Goal: Information Seeking & Learning: Check status

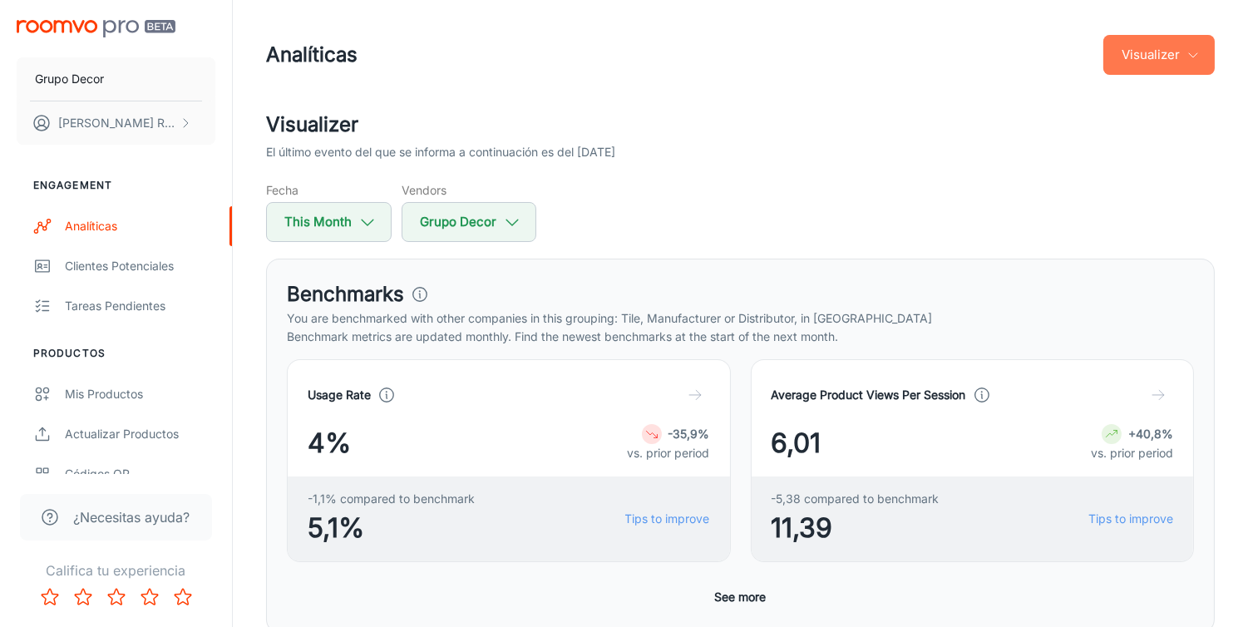
click at [1168, 62] on button "Visualizer" at bounding box center [1158, 55] width 111 height 40
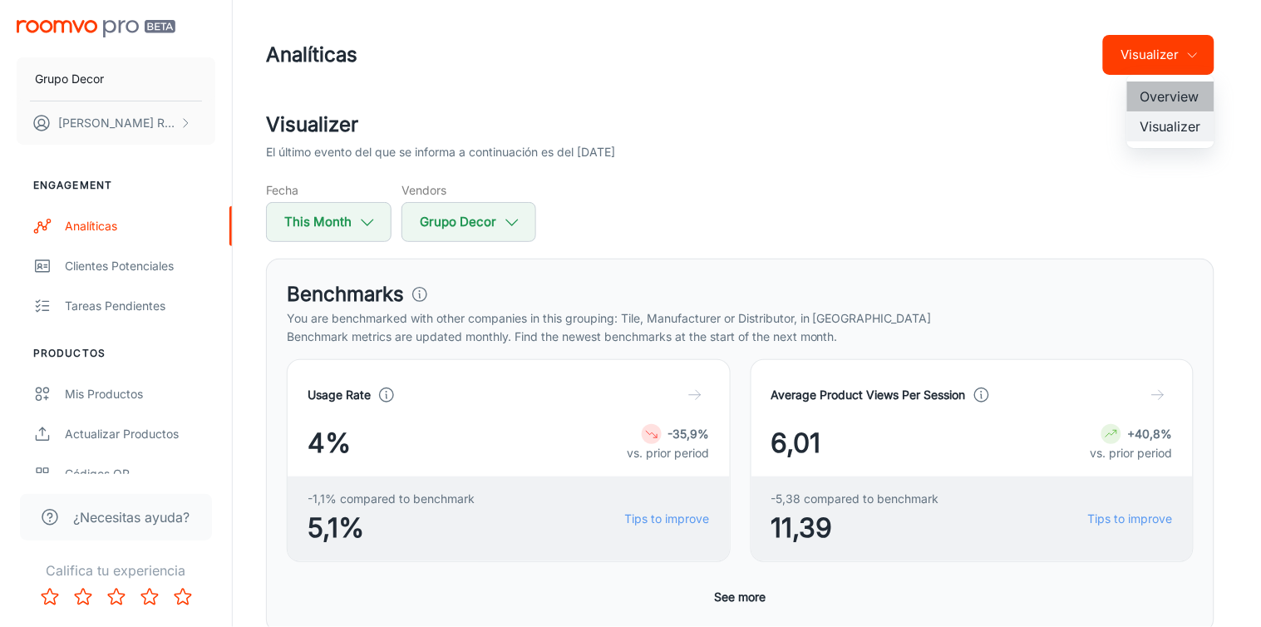
click at [1153, 102] on li "Overview" at bounding box center [1170, 96] width 87 height 30
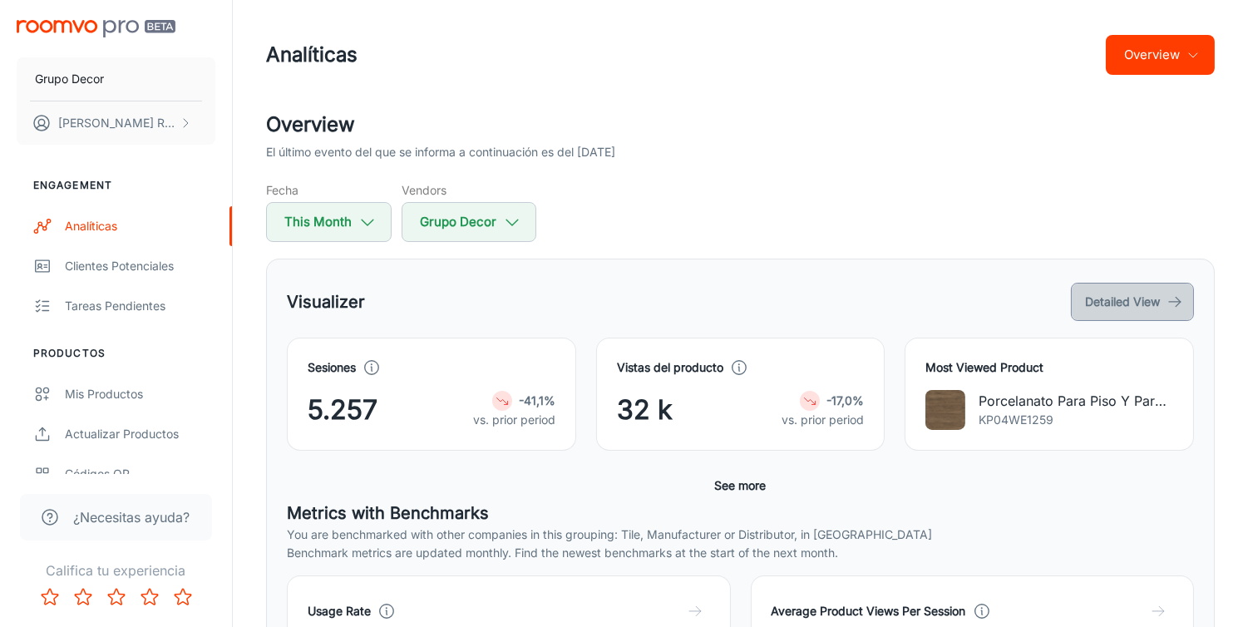
click at [1148, 303] on button "Detailed View" at bounding box center [1132, 302] width 123 height 38
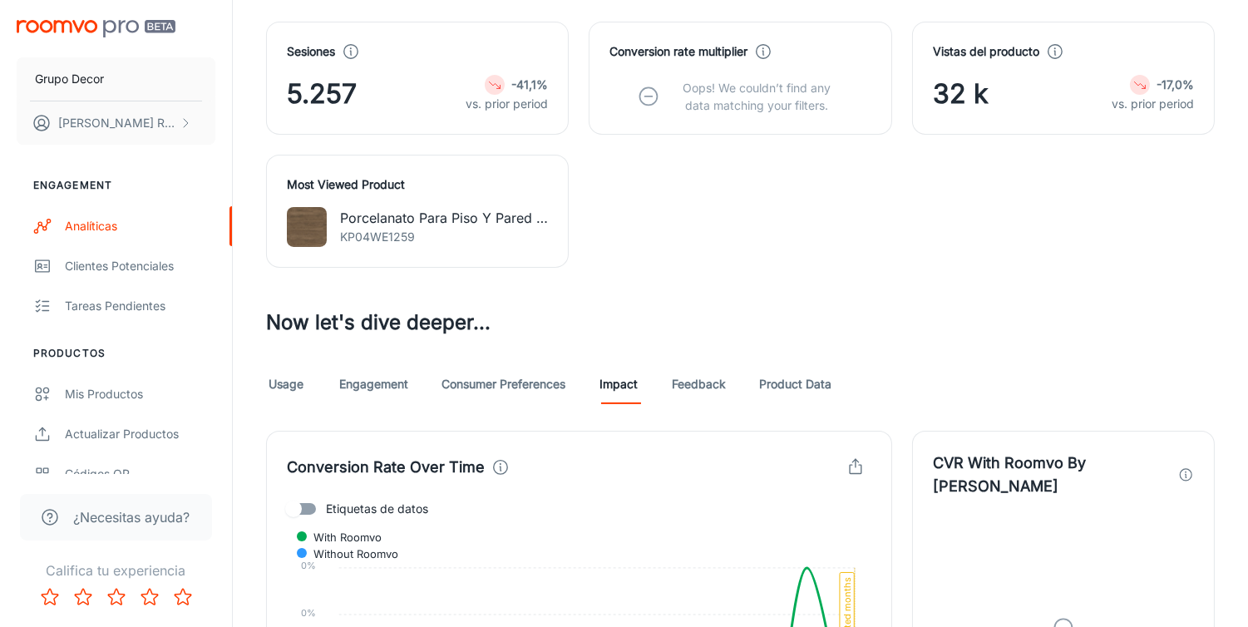
scroll to position [500, 0]
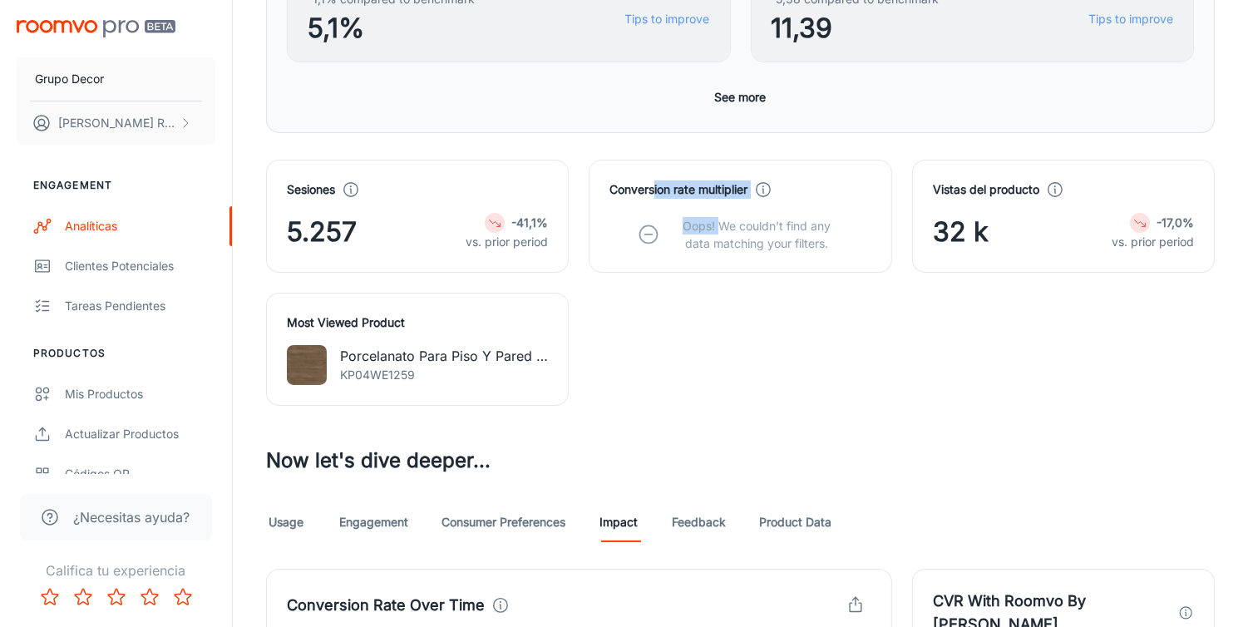
drag, startPoint x: 721, startPoint y: 234, endPoint x: 659, endPoint y: 184, distance: 79.2
click at [659, 184] on div "Conversion rate multiplier Oops! We couldn’t find any data matching your filter…" at bounding box center [739, 215] width 261 height 71
click at [659, 184] on h4 "Conversion rate multiplier" at bounding box center [678, 189] width 138 height 18
click at [717, 281] on div "Sesiones 5.257 -41,1% vs. prior period Conversion rate multiplier Oops! We coul…" at bounding box center [730, 273] width 968 height 266
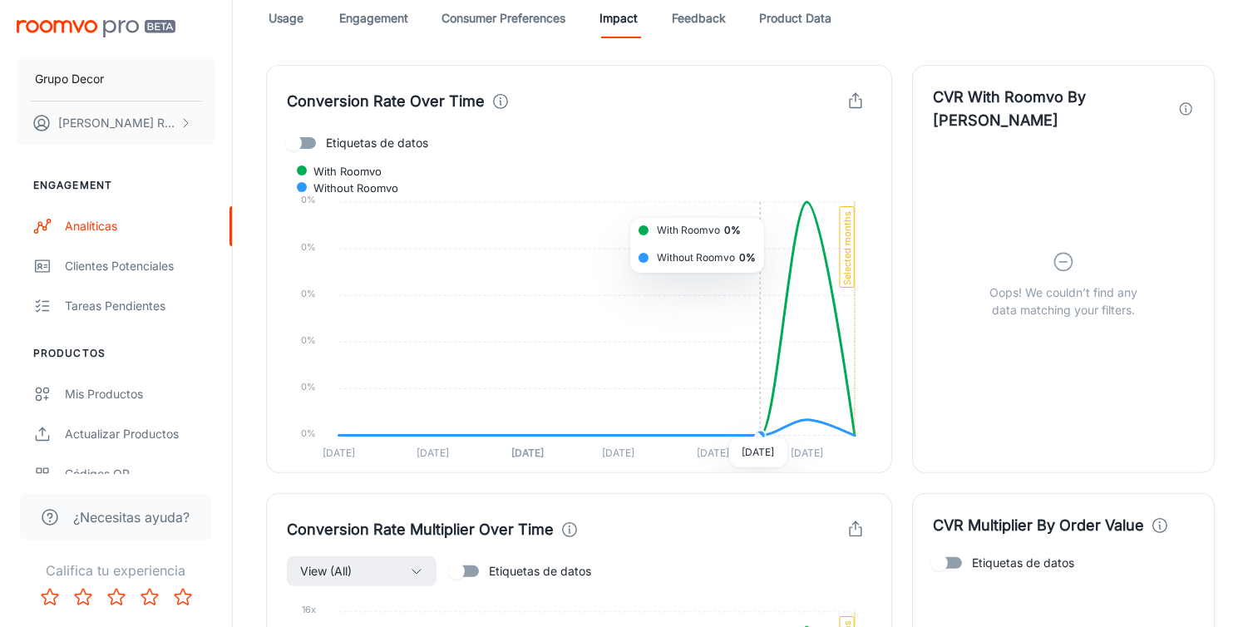
scroll to position [958, 0]
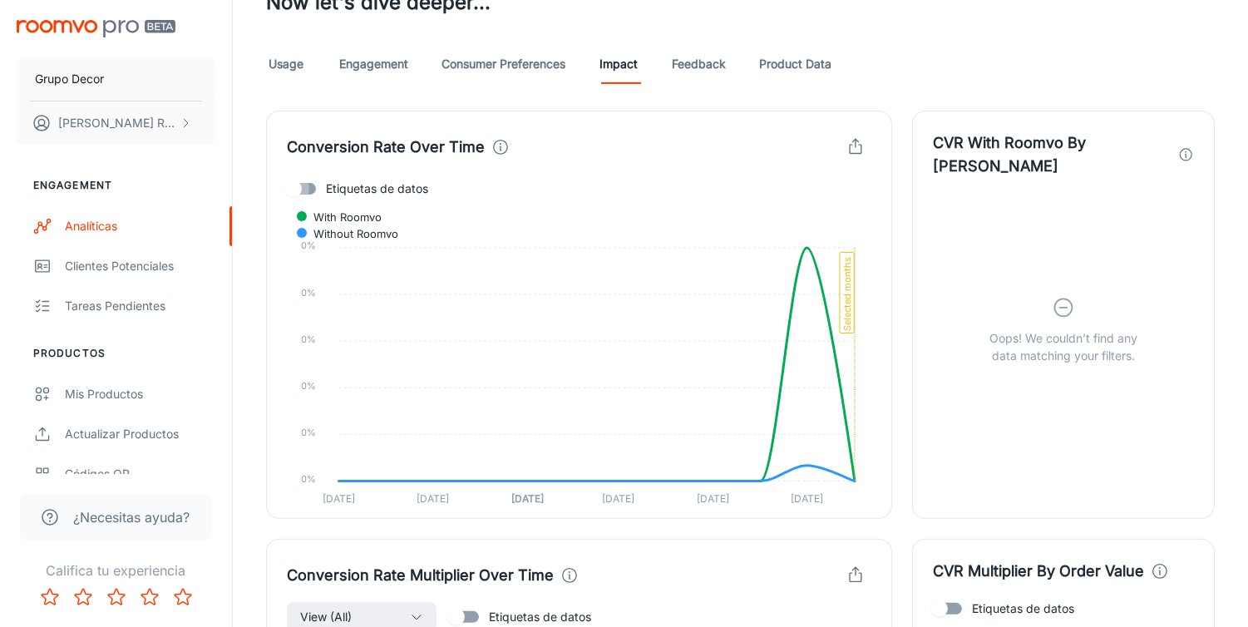
click at [312, 190] on input "Etiquetas de datos" at bounding box center [293, 189] width 95 height 32
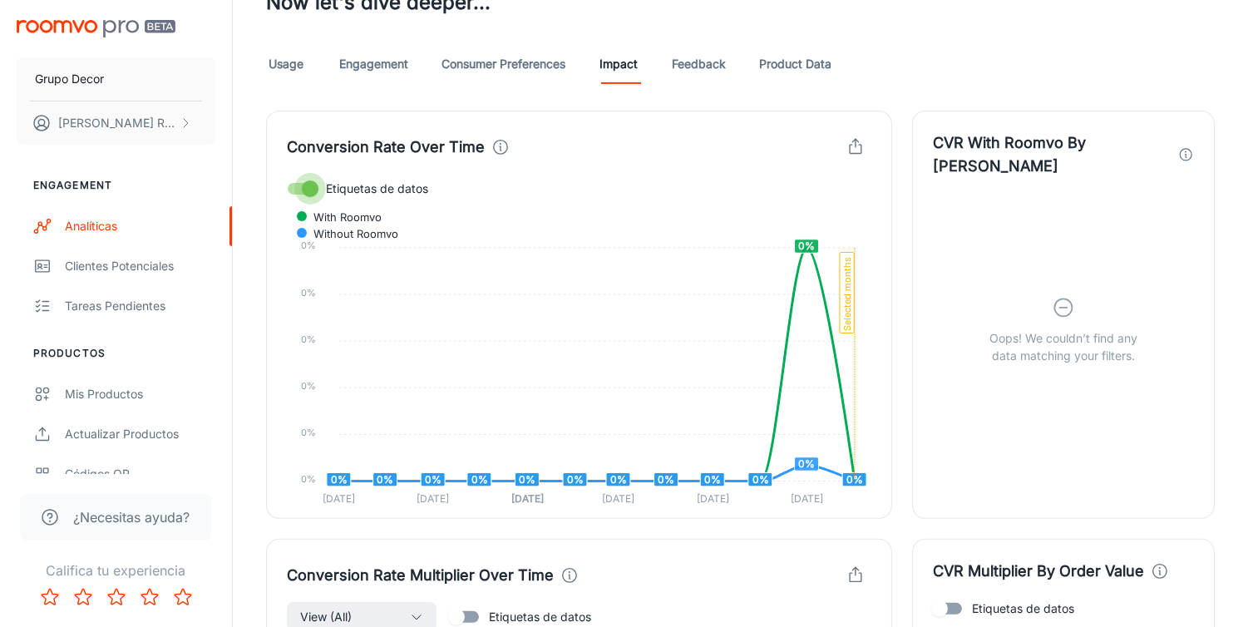
click at [312, 190] on input "Etiquetas de datos" at bounding box center [310, 189] width 95 height 32
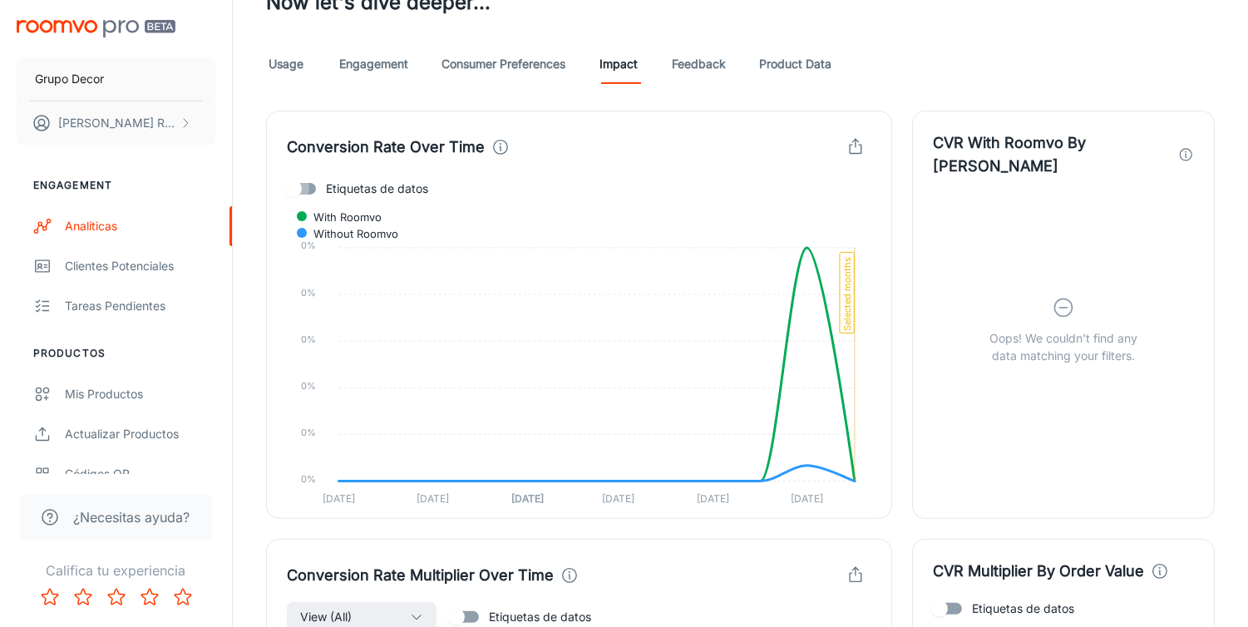
click at [312, 190] on input "Etiquetas de datos" at bounding box center [293, 189] width 95 height 32
checkbox input "true"
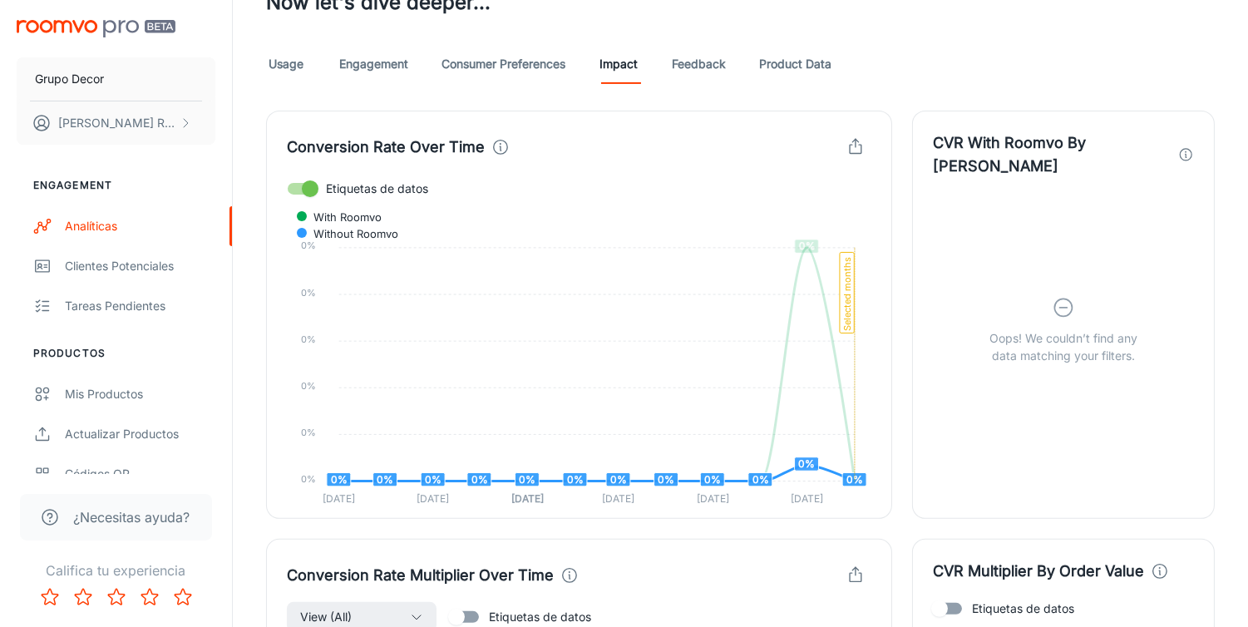
click at [398, 226] on span "Without Roomvo" at bounding box center [349, 233] width 97 height 15
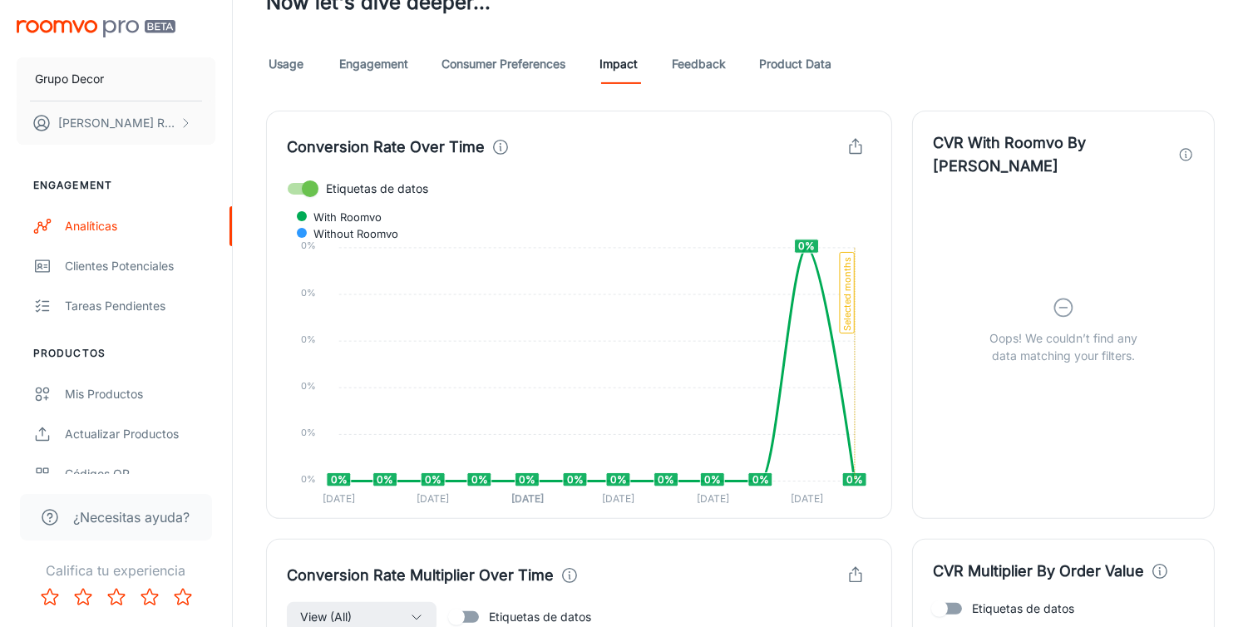
click at [398, 226] on span "Without Roomvo" at bounding box center [349, 233] width 97 height 15
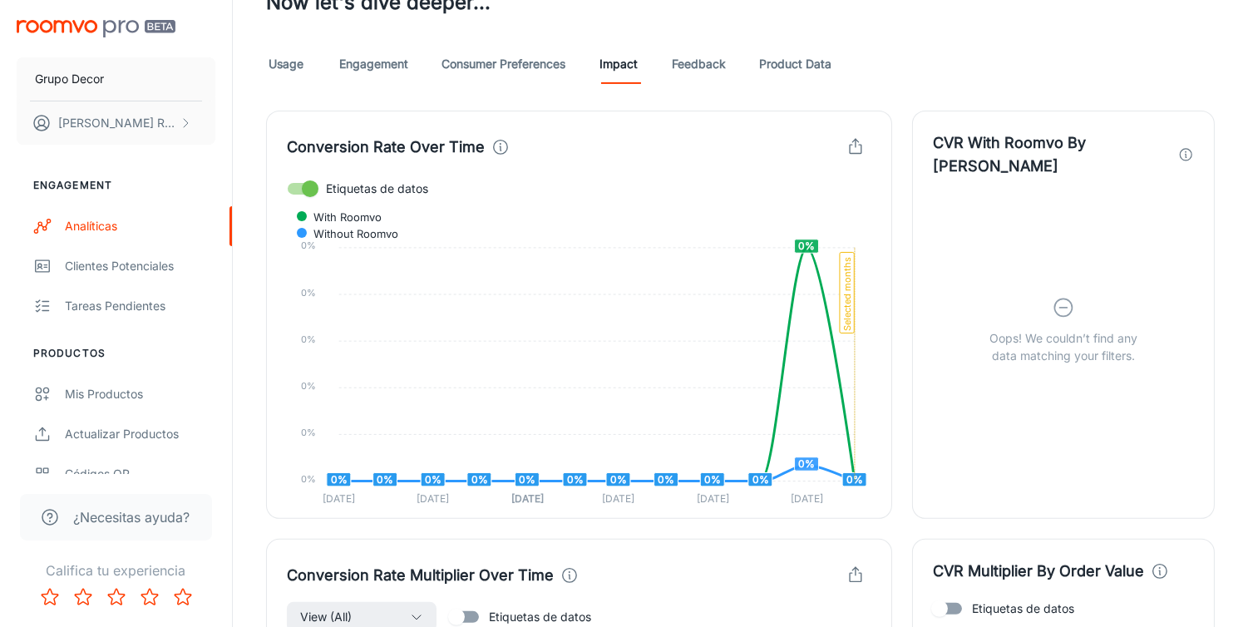
click at [1032, 292] on div "Oops! We couldn’t find any data matching your filters." at bounding box center [1063, 329] width 261 height 303
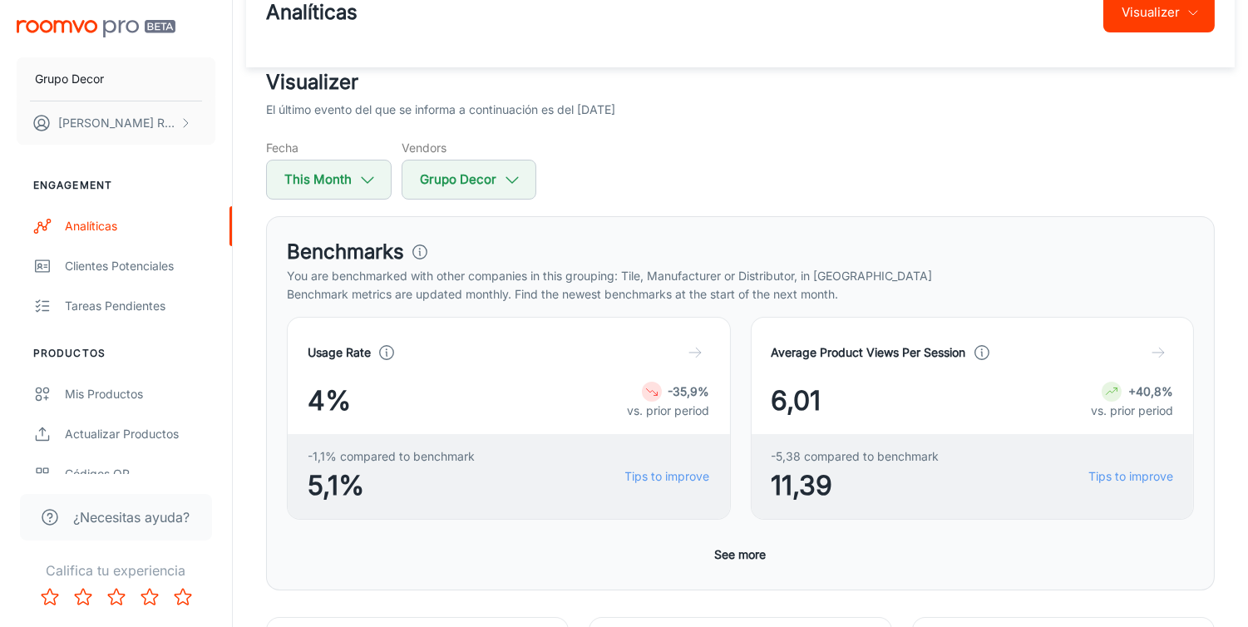
scroll to position [0, 0]
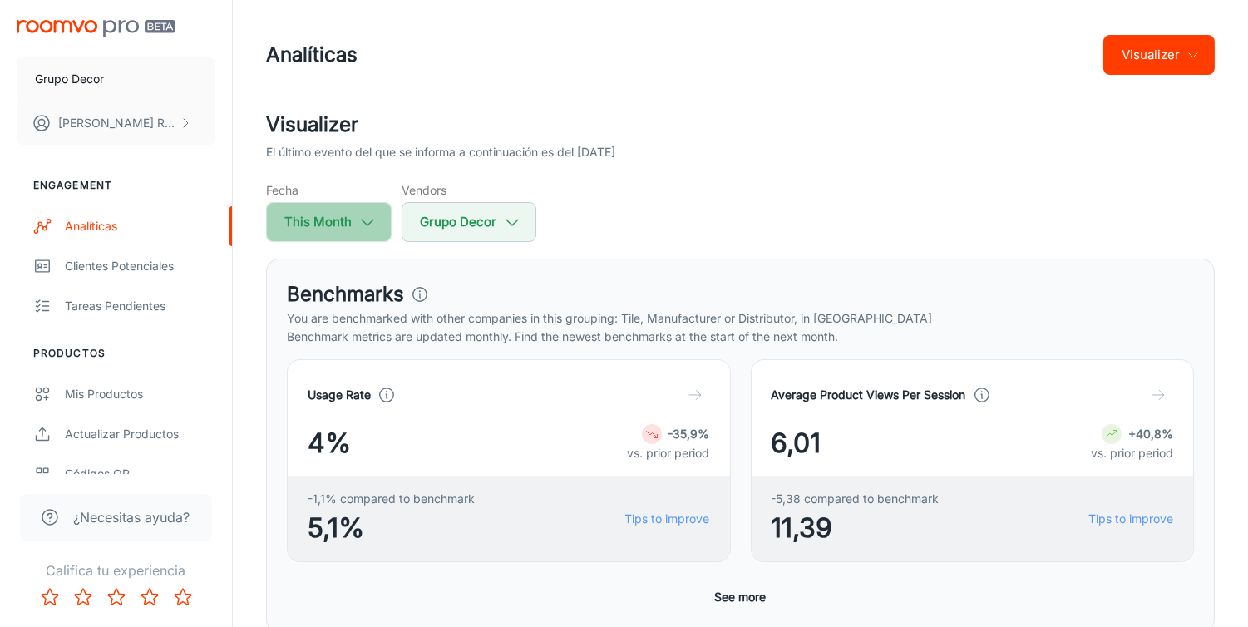
click at [309, 222] on button "This Month" at bounding box center [329, 222] width 126 height 40
select select "7"
select select "2025"
select select "7"
select select "2025"
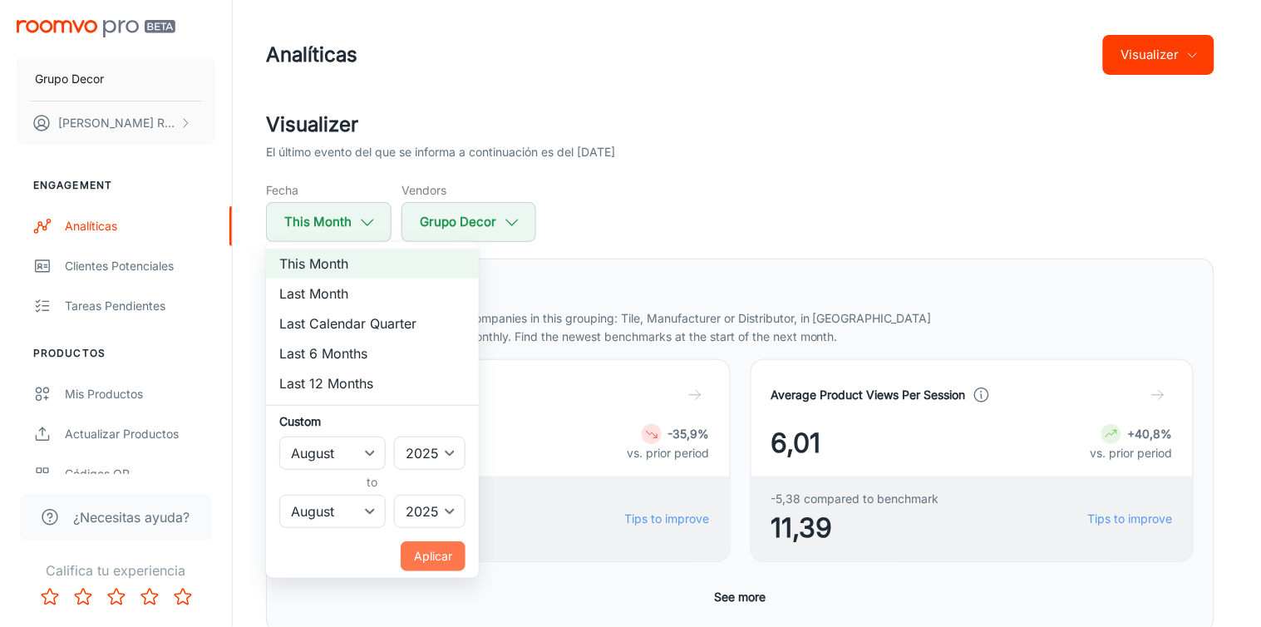
click at [431, 546] on button "Aplicar" at bounding box center [433, 556] width 65 height 30
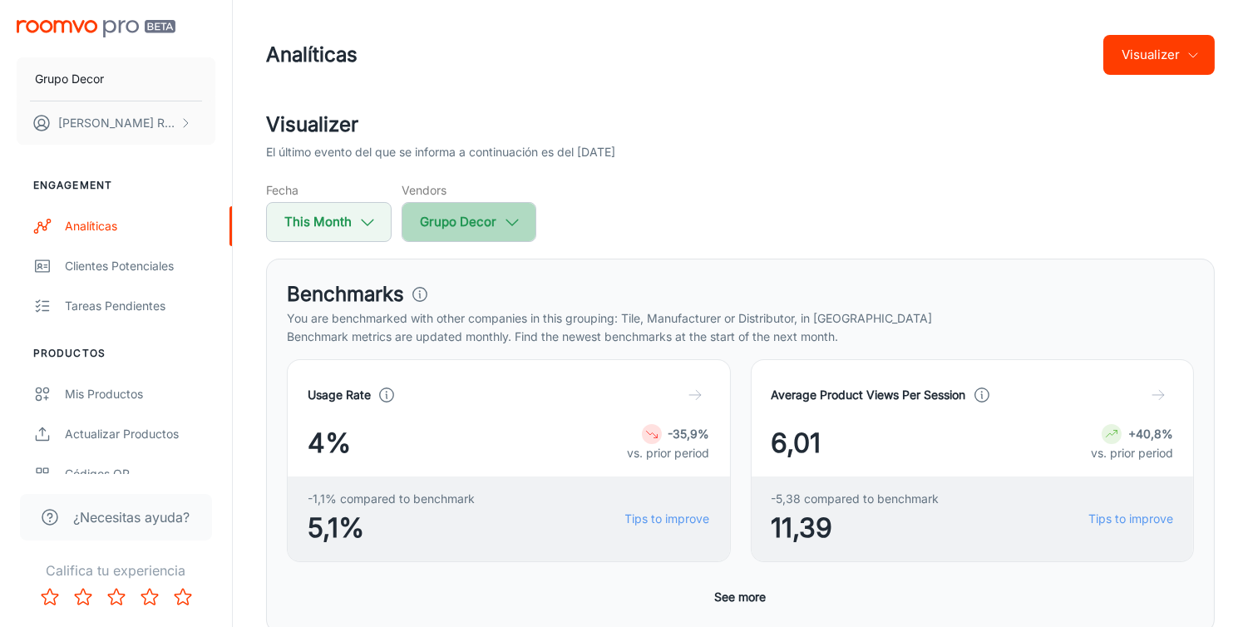
click at [518, 225] on icon "button" at bounding box center [512, 222] width 18 height 18
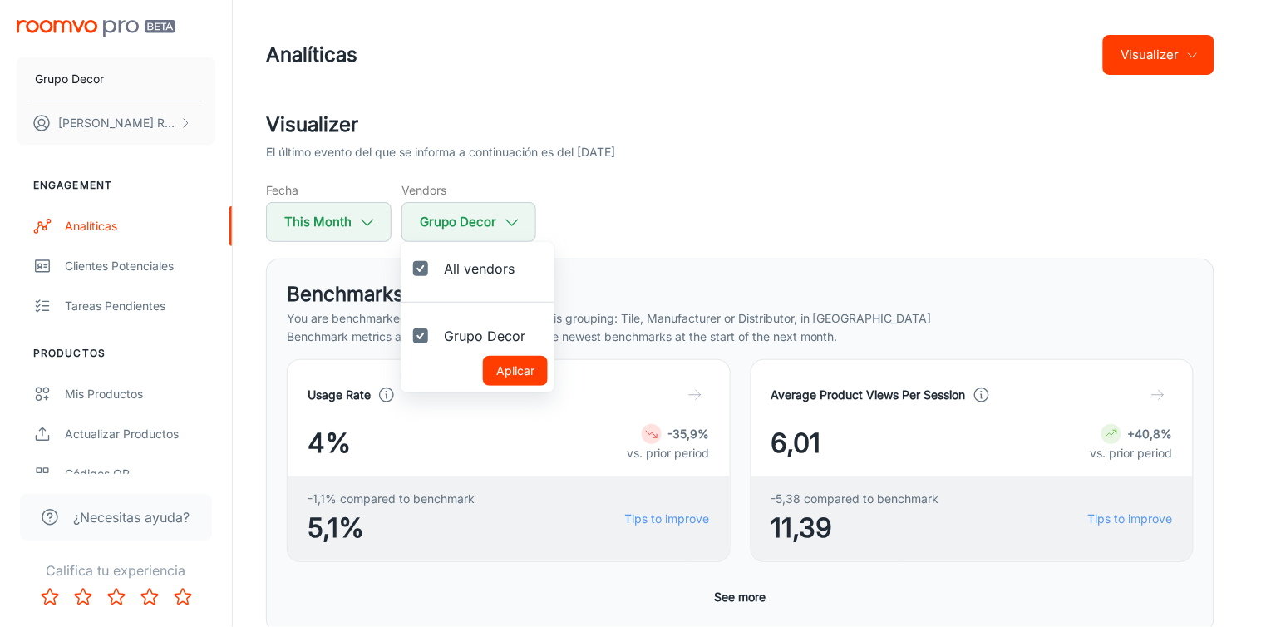
click at [518, 225] on div at bounding box center [630, 313] width 1261 height 627
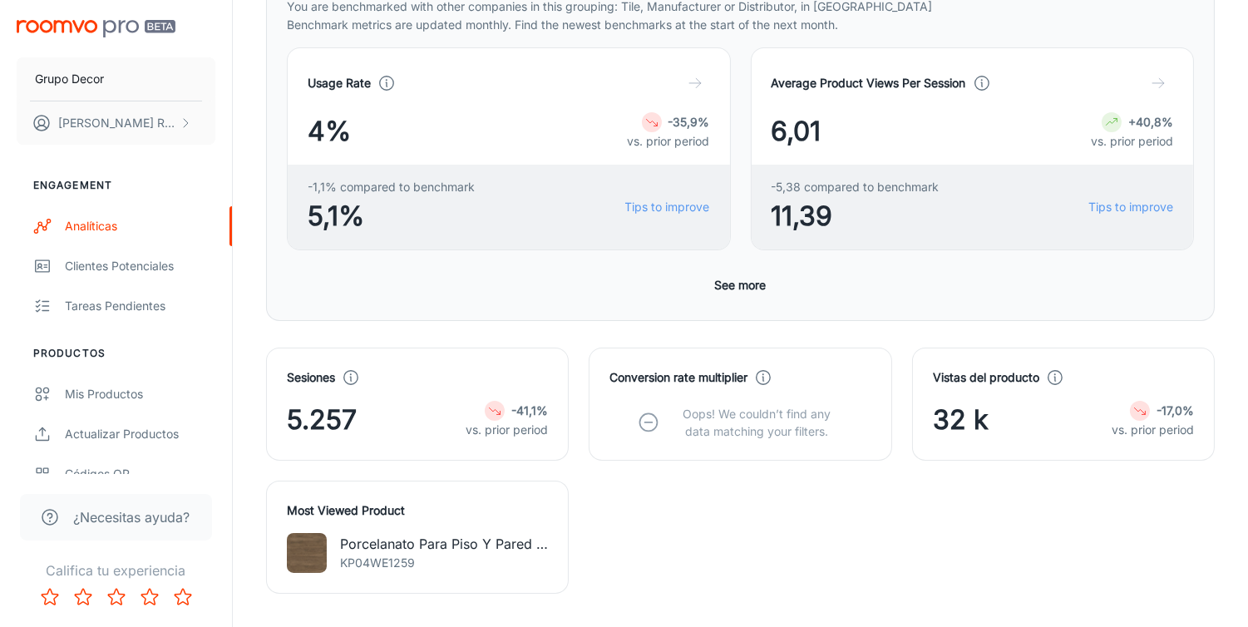
scroll to position [267, 0]
